Goal: Task Accomplishment & Management: Use online tool/utility

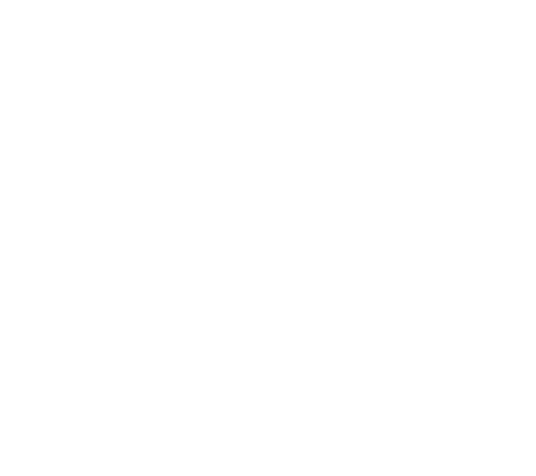
select select "Song"
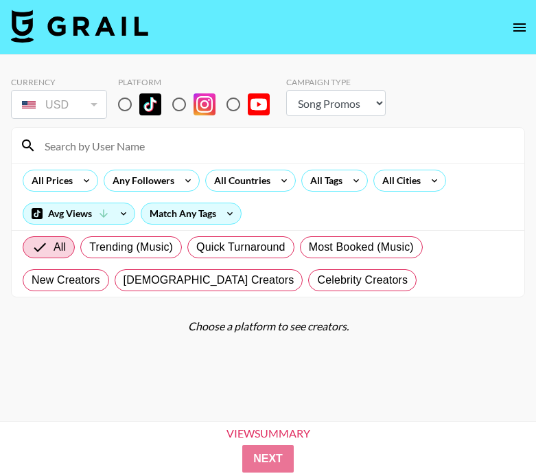
click at [523, 33] on icon "open drawer" at bounding box center [519, 27] width 16 height 16
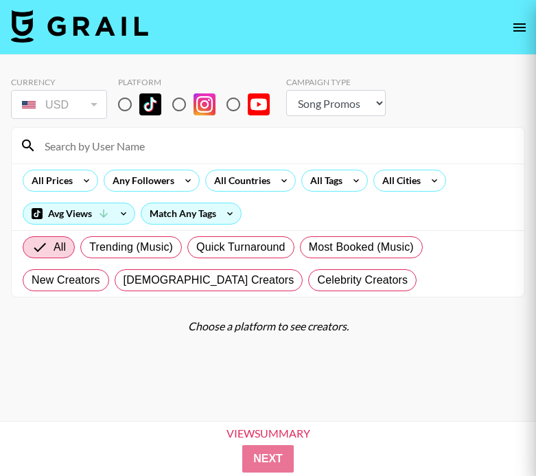
click at [525, 29] on div at bounding box center [268, 238] width 536 height 476
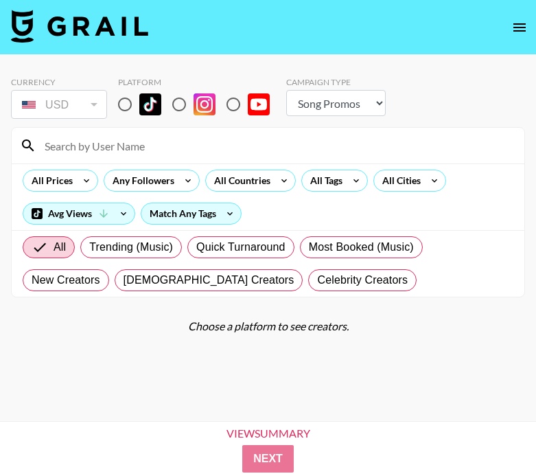
click at [525, 29] on icon "open drawer" at bounding box center [519, 27] width 16 height 16
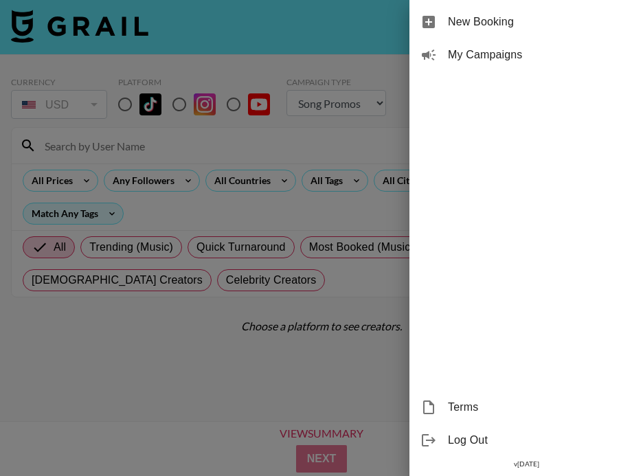
click at [314, 65] on div at bounding box center [321, 238] width 643 height 476
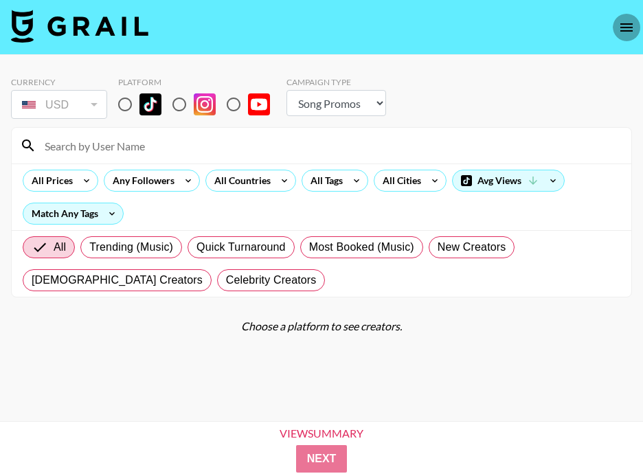
click at [536, 25] on icon "open drawer" at bounding box center [626, 27] width 16 height 16
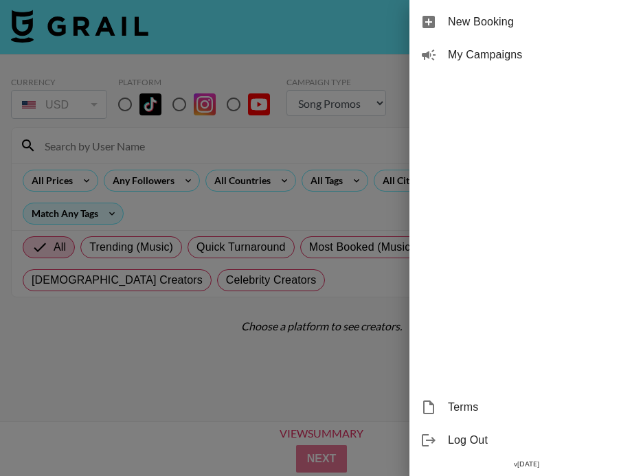
click at [483, 436] on span "Log Out" at bounding box center [540, 440] width 184 height 16
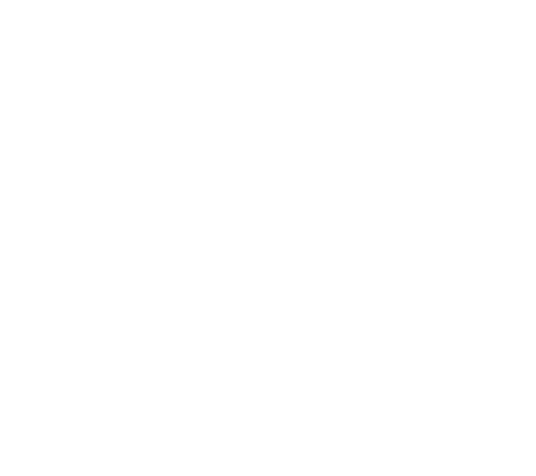
select select "Song"
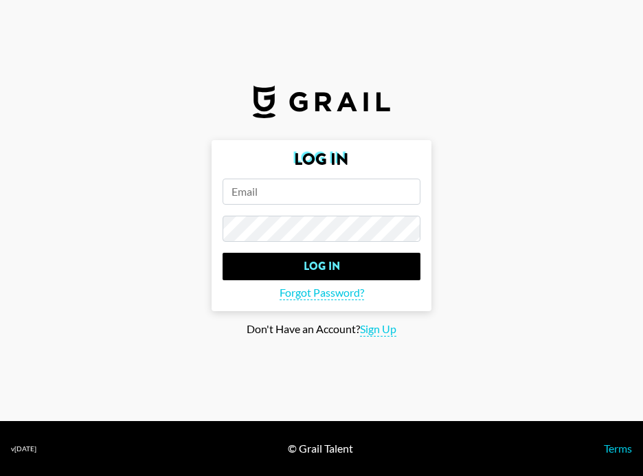
click at [369, 195] on input "email" at bounding box center [321, 192] width 198 height 26
type input "[EMAIL_ADDRESS][DOMAIN_NAME]"
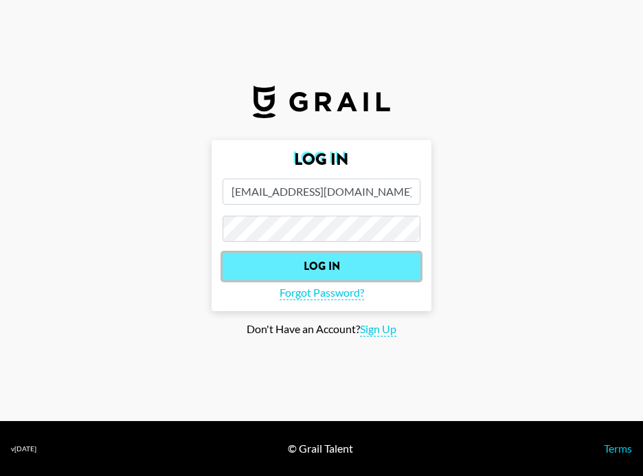
click at [352, 268] on input "Log In" at bounding box center [321, 266] width 198 height 27
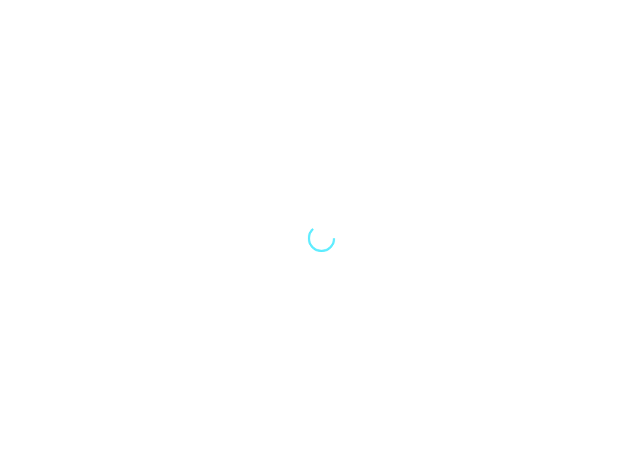
select select "Song"
